Goal: Task Accomplishment & Management: Manage account settings

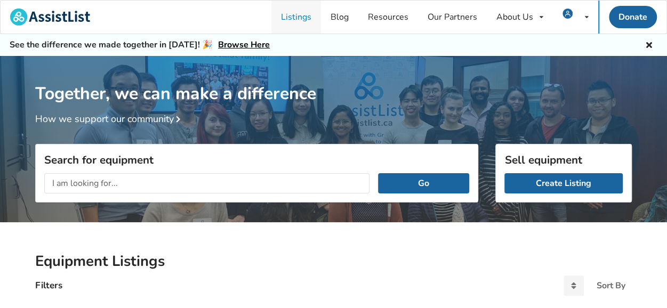
click at [297, 17] on link "Listings" at bounding box center [297, 17] width 50 height 33
click at [567, 187] on link "Create Listing" at bounding box center [564, 183] width 118 height 20
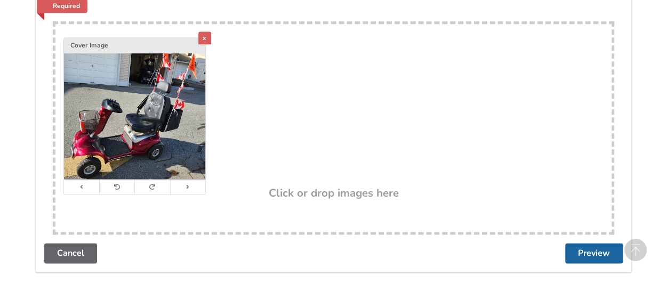
scroll to position [640, 0]
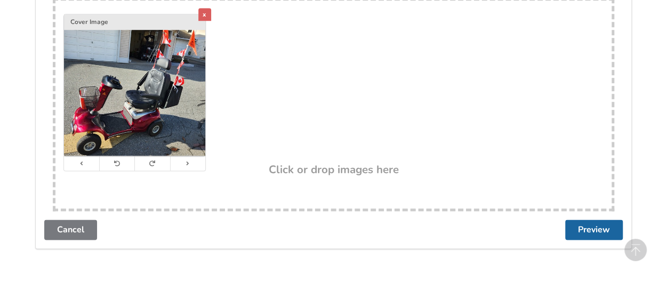
click at [56, 227] on link "Cancel" at bounding box center [70, 230] width 53 height 20
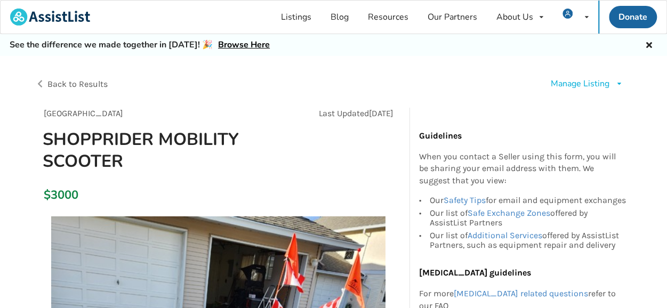
click at [594, 84] on div "Manage Listing" at bounding box center [580, 84] width 59 height 12
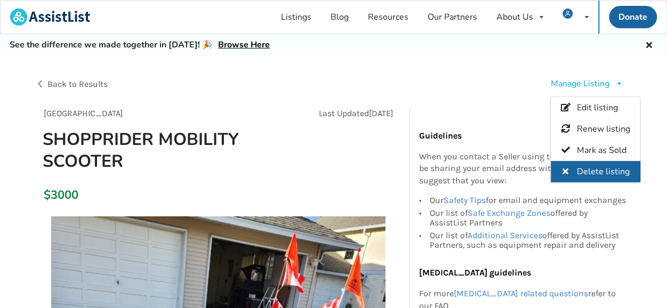
click at [595, 169] on span "Delete listing" at bounding box center [603, 172] width 53 height 12
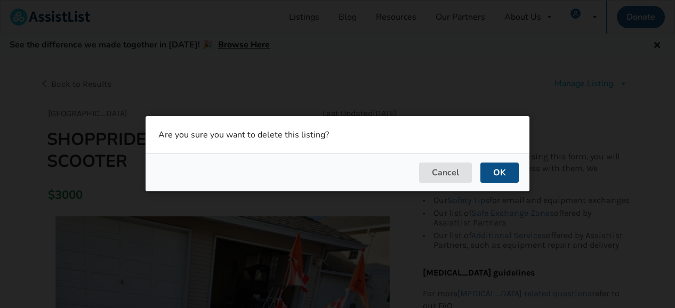
click at [500, 177] on button "OK" at bounding box center [500, 173] width 38 height 20
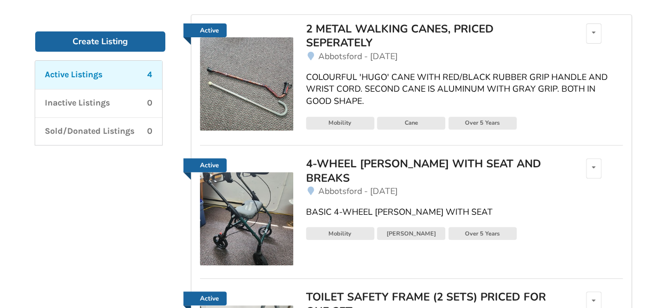
scroll to position [160, 0]
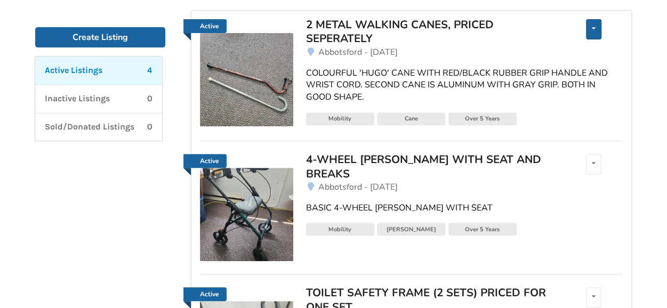
click at [598, 29] on div "Edit listing Renew listing Mark as Sold Delete listing" at bounding box center [593, 29] width 15 height 20
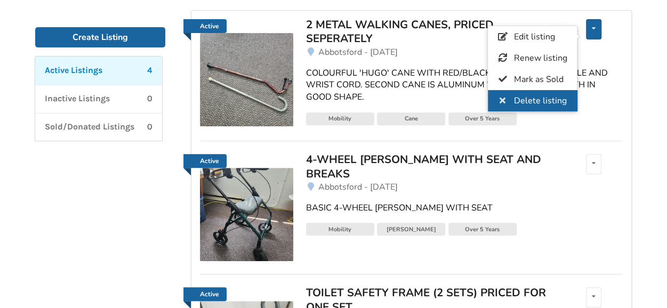
click at [540, 100] on span "Delete listing" at bounding box center [540, 101] width 53 height 12
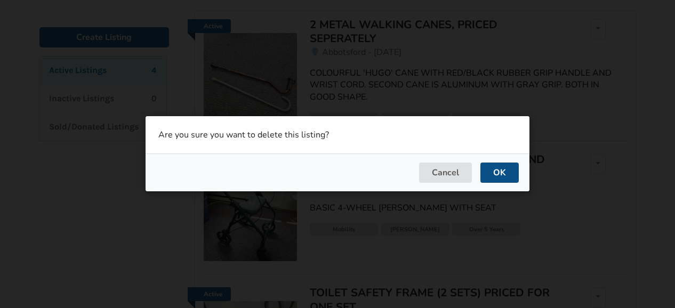
click at [498, 174] on button "OK" at bounding box center [500, 173] width 38 height 20
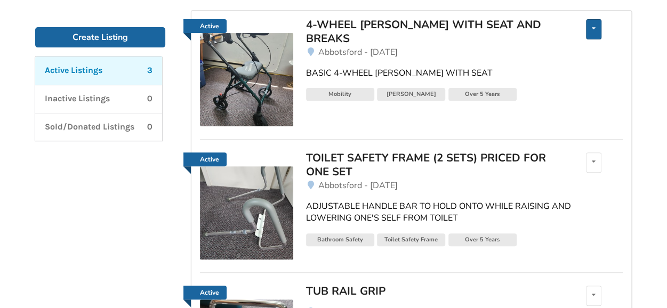
click at [594, 33] on div "Edit listing Renew listing Mark as Sold Delete listing" at bounding box center [593, 29] width 15 height 20
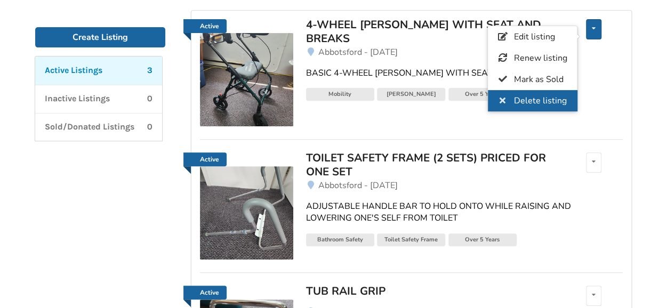
click at [536, 100] on span "Delete listing" at bounding box center [540, 101] width 53 height 12
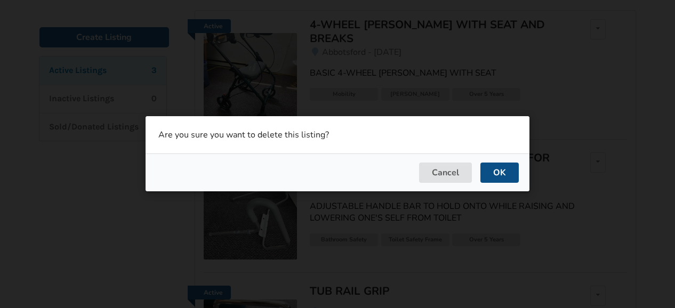
click at [505, 172] on button "OK" at bounding box center [500, 173] width 38 height 20
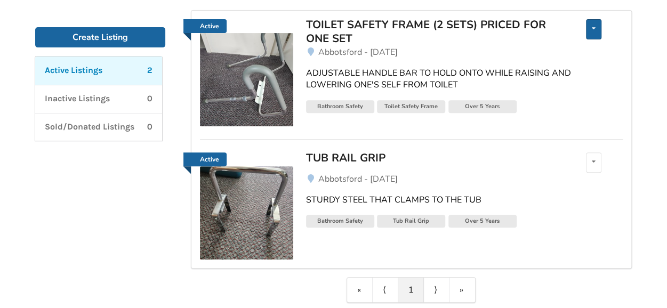
click at [594, 29] on icon at bounding box center [594, 28] width 4 height 6
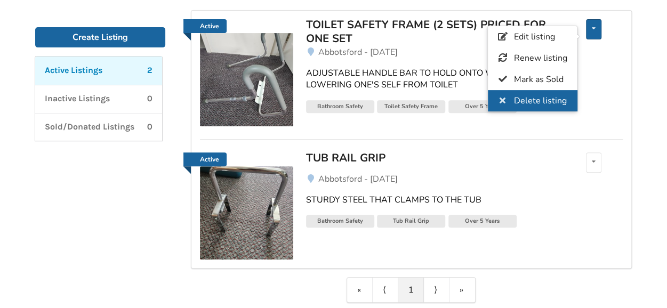
click at [533, 98] on span "Delete listing" at bounding box center [540, 101] width 53 height 12
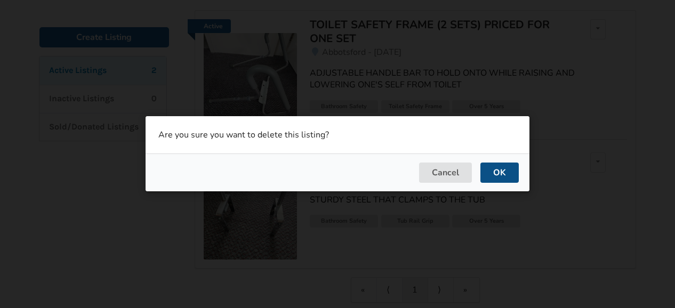
click at [499, 176] on button "OK" at bounding box center [500, 173] width 38 height 20
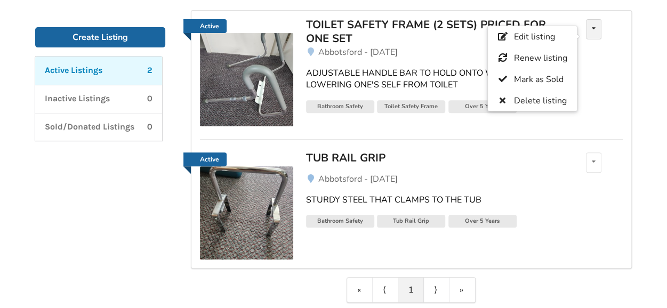
scroll to position [71, 0]
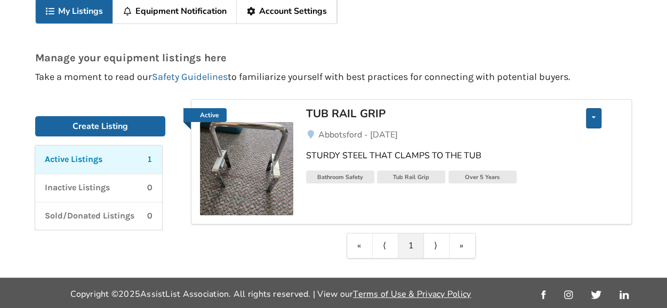
click at [595, 120] on div "Edit listing Renew listing Mark as Sold Delete listing" at bounding box center [593, 118] width 15 height 20
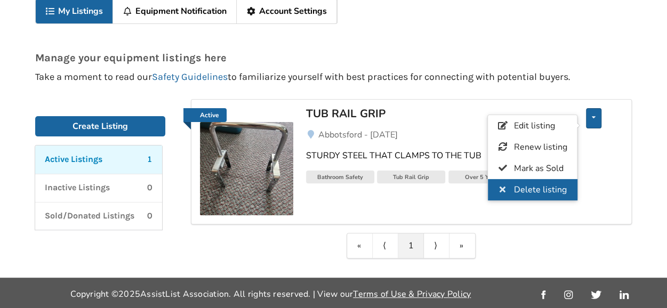
click at [524, 184] on span "Delete listing" at bounding box center [540, 190] width 53 height 12
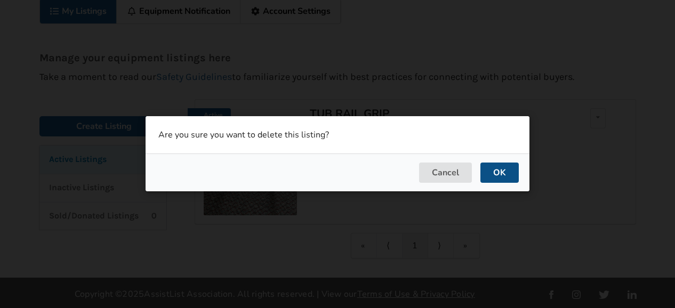
click at [495, 172] on button "OK" at bounding box center [500, 173] width 38 height 20
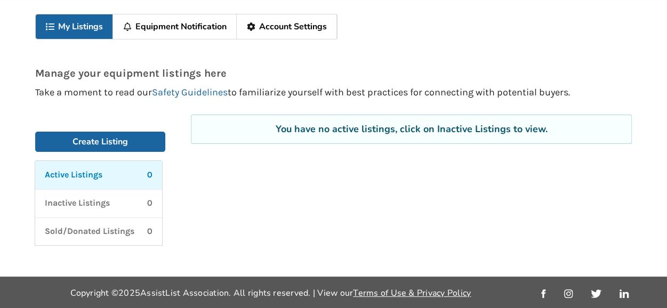
scroll to position [0, 0]
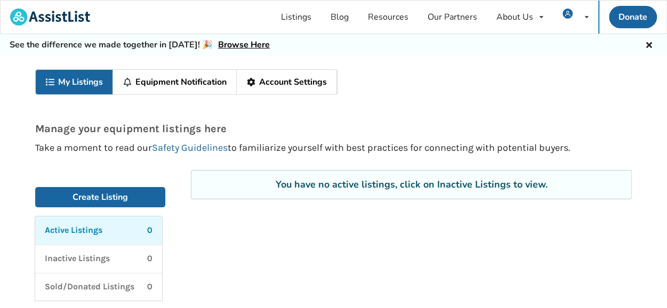
click at [650, 44] on icon at bounding box center [650, 43] width 10 height 9
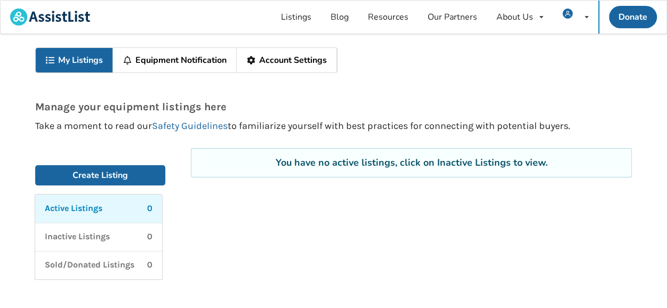
click at [270, 58] on link "Account Settings" at bounding box center [287, 60] width 100 height 25
